Goal: Task Accomplishment & Management: Use online tool/utility

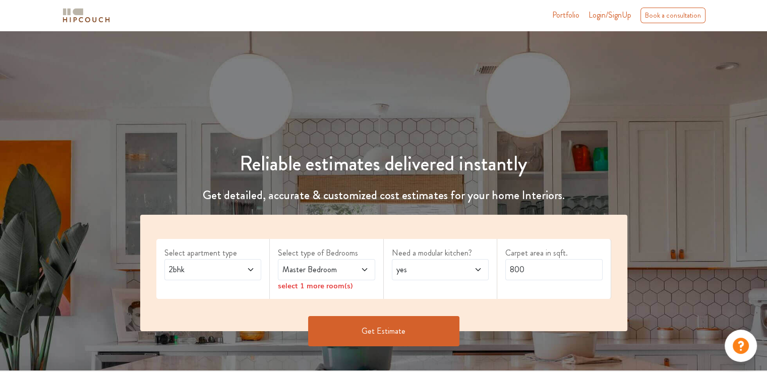
click at [247, 269] on icon at bounding box center [251, 270] width 8 height 8
click at [244, 267] on span at bounding box center [244, 270] width 22 height 12
click at [362, 266] on icon at bounding box center [365, 270] width 8 height 8
click at [477, 272] on icon at bounding box center [478, 270] width 8 height 8
click at [461, 312] on div "no" at bounding box center [443, 315] width 91 height 12
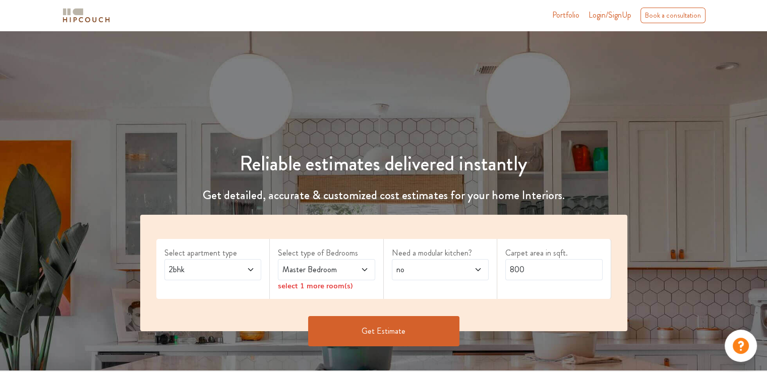
click at [369, 268] on div "Master Bedroom" at bounding box center [326, 269] width 97 height 21
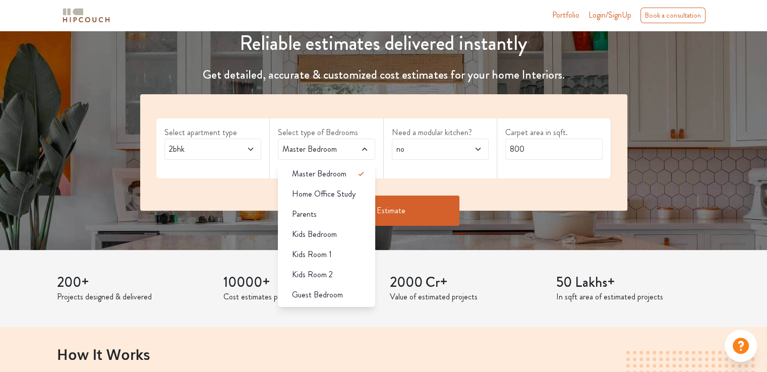
scroll to position [151, 0]
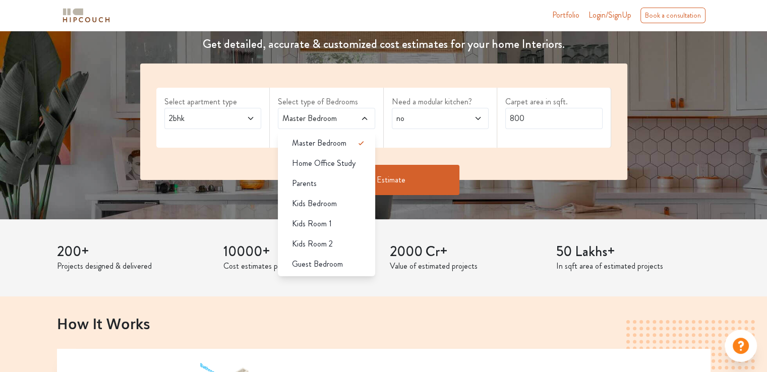
click at [534, 148] on div "Select apartment type 2bhk Select type of Bedrooms Master Bedroom Master Bedroo…" at bounding box center [383, 122] width 487 height 117
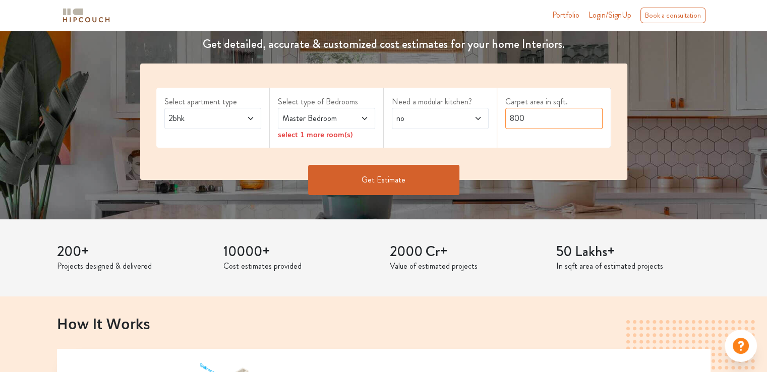
drag, startPoint x: 540, startPoint y: 121, endPoint x: 462, endPoint y: 121, distance: 78.7
click at [462, 121] on div "Select apartment type 2bhk Select type of Bedrooms Master Bedroom select 1 more…" at bounding box center [383, 122] width 487 height 117
type input "1100"
click at [363, 112] on span at bounding box center [358, 118] width 22 height 12
drag, startPoint x: 435, startPoint y: 178, endPoint x: 430, endPoint y: 177, distance: 5.1
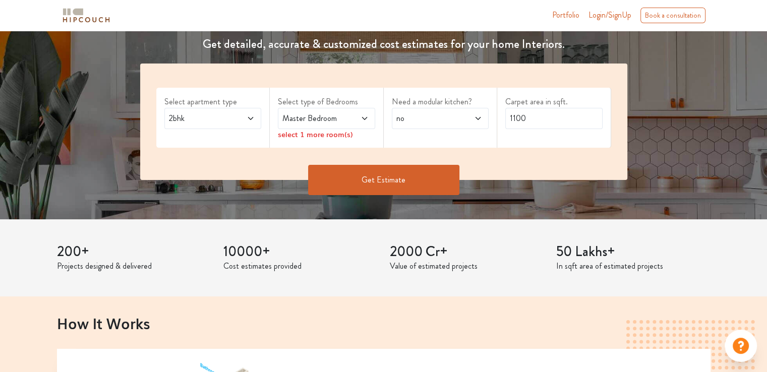
click at [434, 177] on button "Get Estimate" at bounding box center [383, 180] width 151 height 30
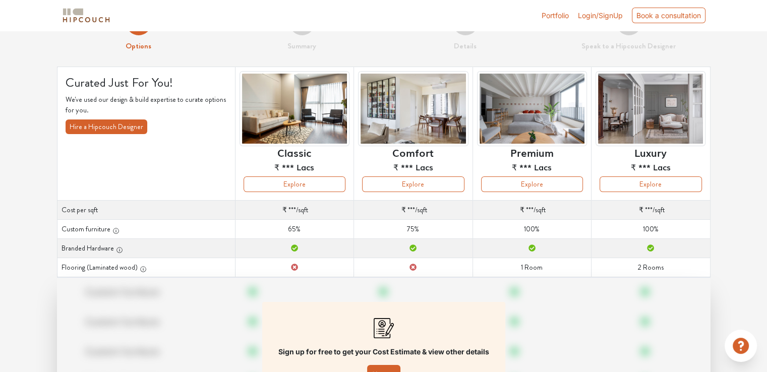
scroll to position [50, 0]
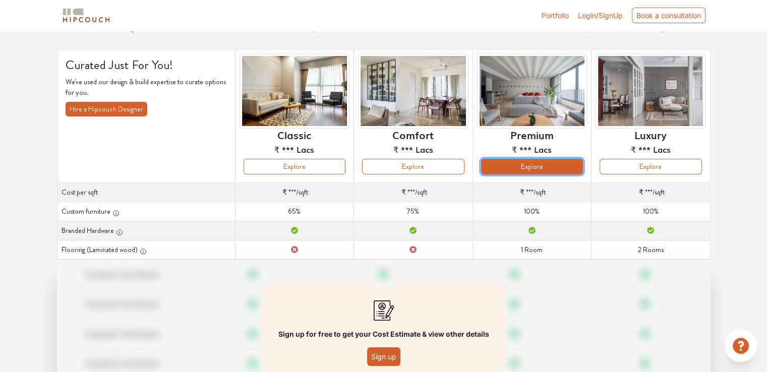
click at [519, 169] on button "Explore" at bounding box center [532, 167] width 102 height 16
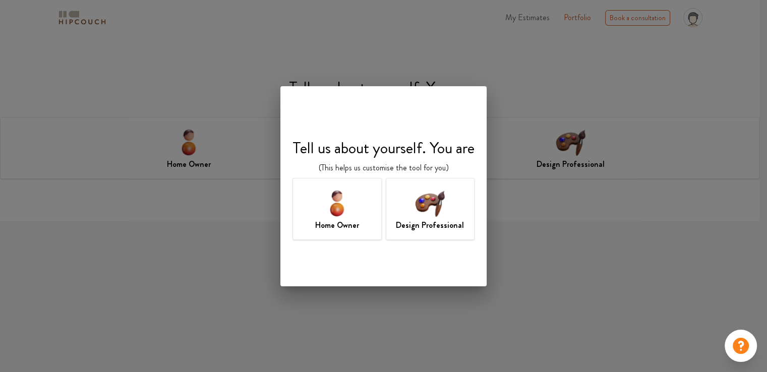
click at [351, 211] on img at bounding box center [337, 203] width 33 height 33
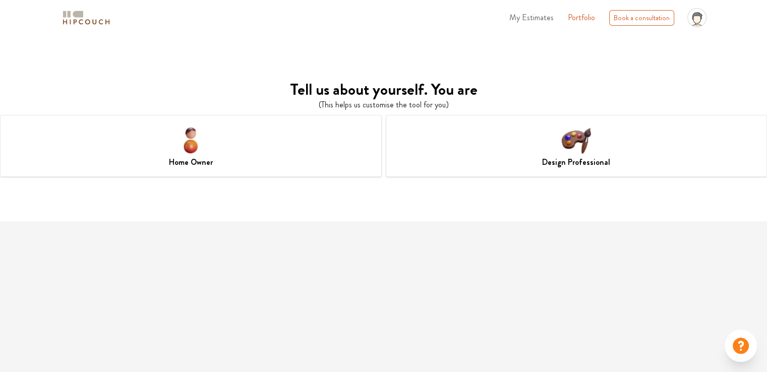
click at [533, 149] on div "Design Professional" at bounding box center [577, 146] width 382 height 62
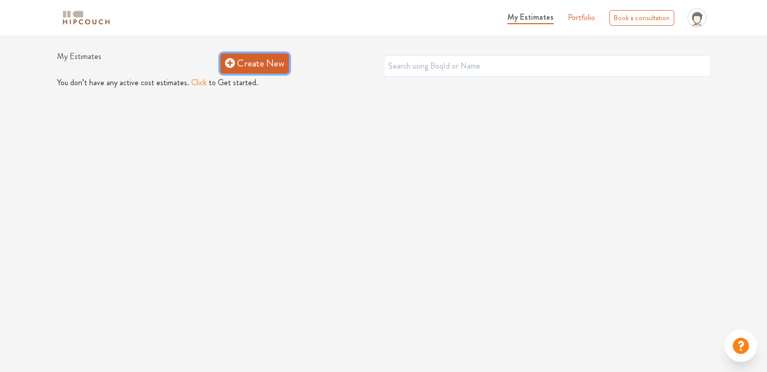
click at [239, 68] on link "Create New" at bounding box center [254, 63] width 69 height 20
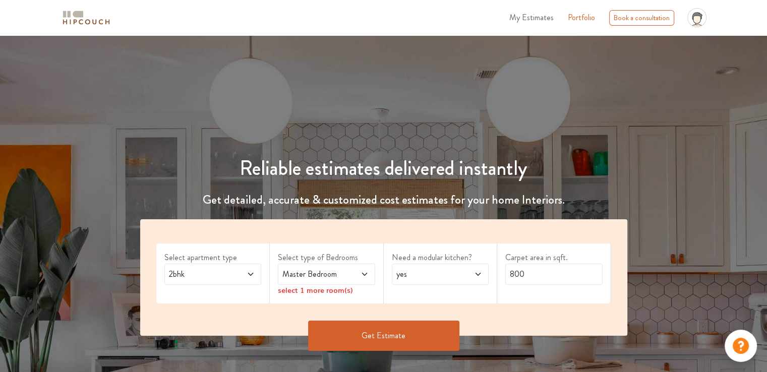
click at [365, 271] on icon at bounding box center [365, 274] width 8 height 8
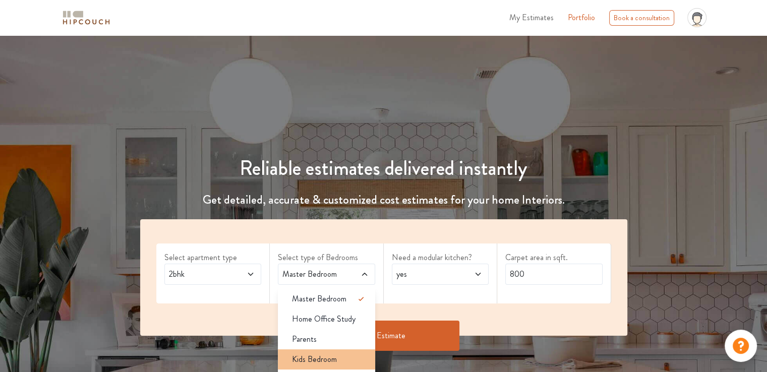
click at [330, 362] on span "Kids Bedroom" at bounding box center [314, 360] width 45 height 12
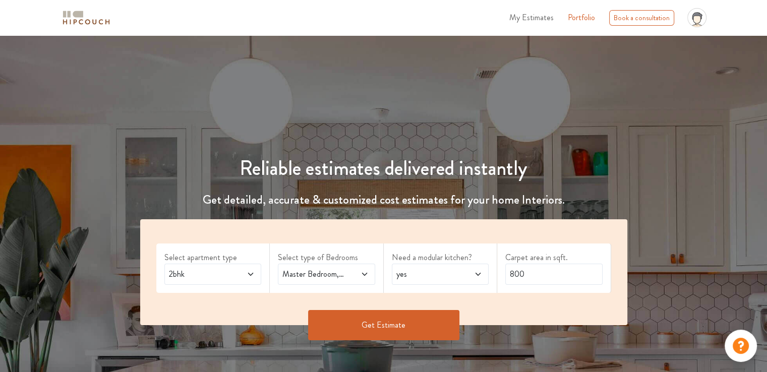
click at [482, 270] on icon at bounding box center [478, 274] width 8 height 8
drag, startPoint x: 537, startPoint y: 271, endPoint x: 464, endPoint y: 278, distance: 73.5
click at [465, 279] on div "Select apartment type 2bhk Select type of Bedrooms Master Bedroom,Kids Bedroom …" at bounding box center [383, 272] width 487 height 106
type input "1200"
drag, startPoint x: 431, startPoint y: 322, endPoint x: 449, endPoint y: 312, distance: 20.5
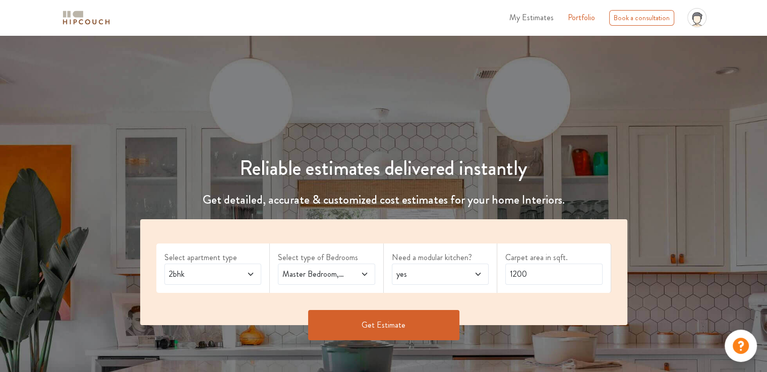
click at [430, 321] on button "Get Estimate" at bounding box center [383, 325] width 151 height 30
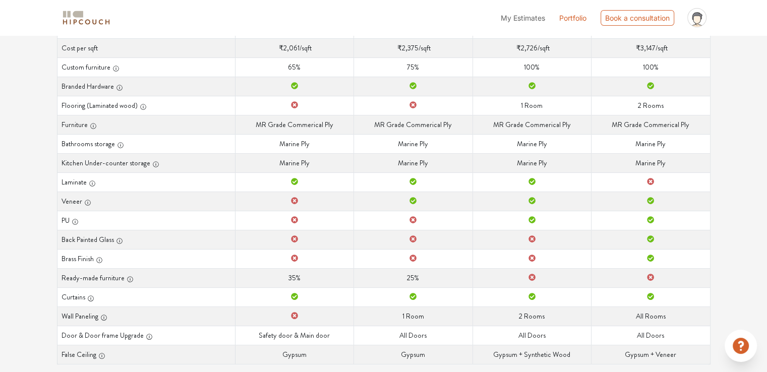
scroll to position [215, 0]
